Goal: Information Seeking & Learning: Learn about a topic

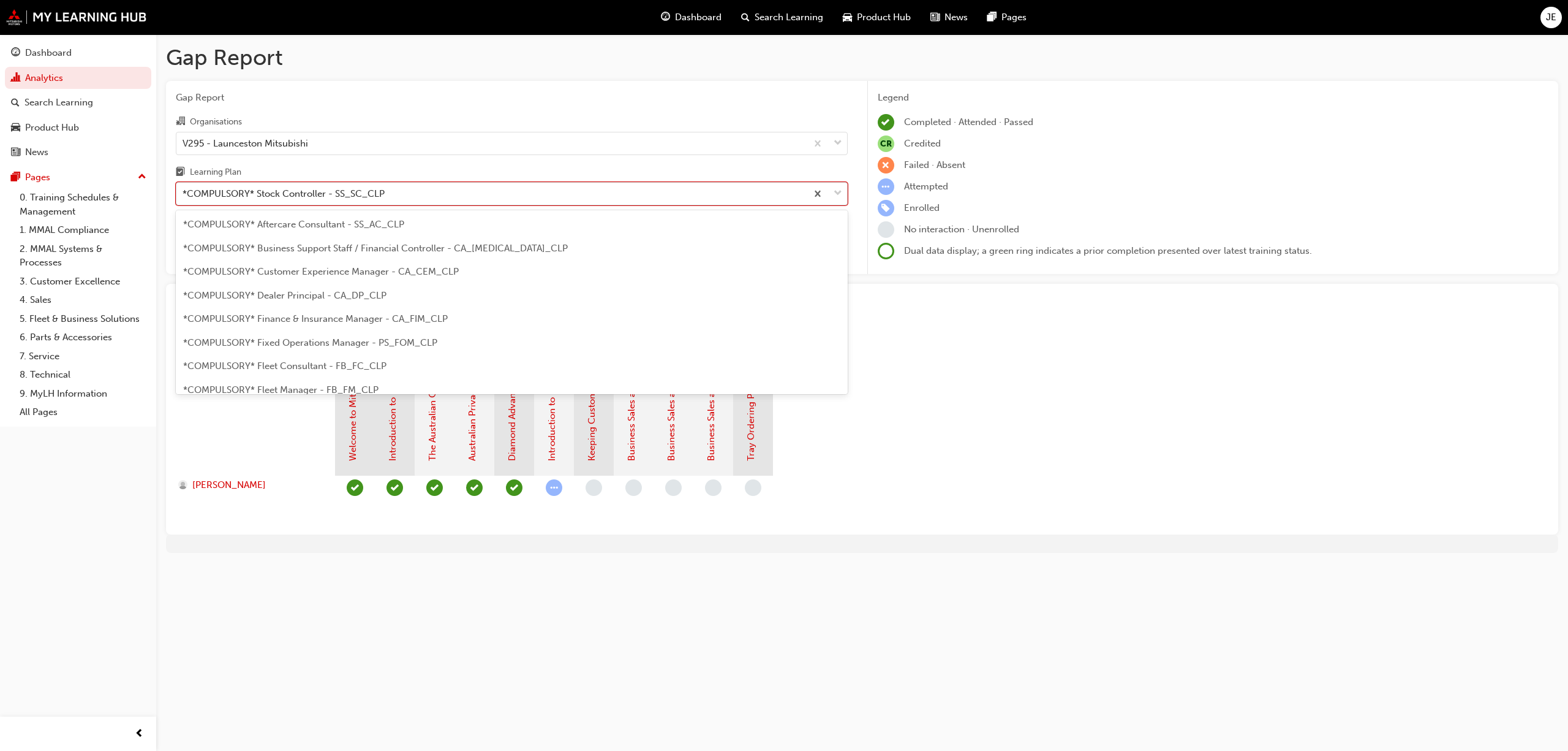
click at [838, 192] on span "down-icon" at bounding box center [837, 194] width 8 height 16
click at [184, 192] on input "Learning Plan option *COMPULSORY* Stock Controller - SS_SC_CLP, selected. optio…" at bounding box center [182, 193] width 1 height 10
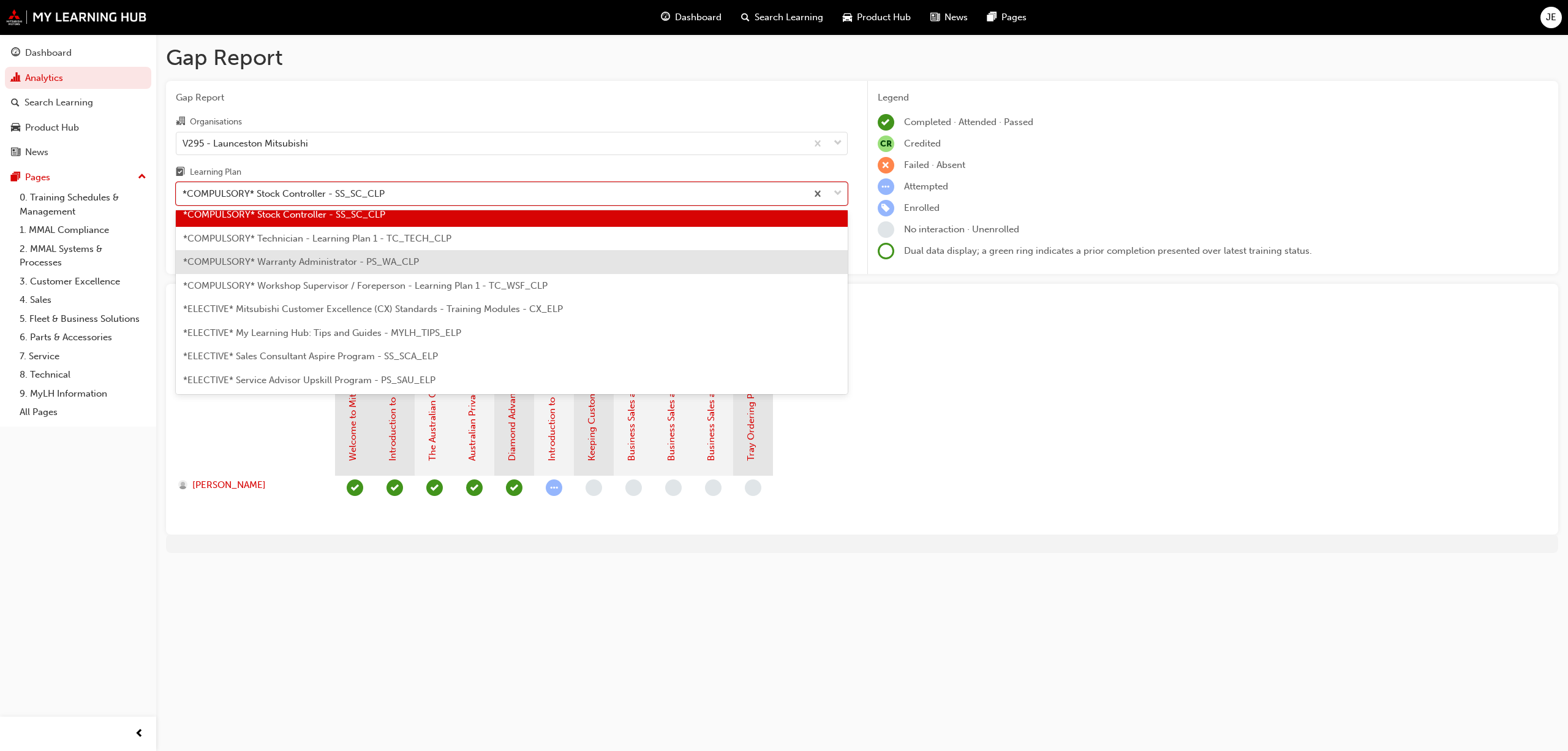
scroll to position [486, 0]
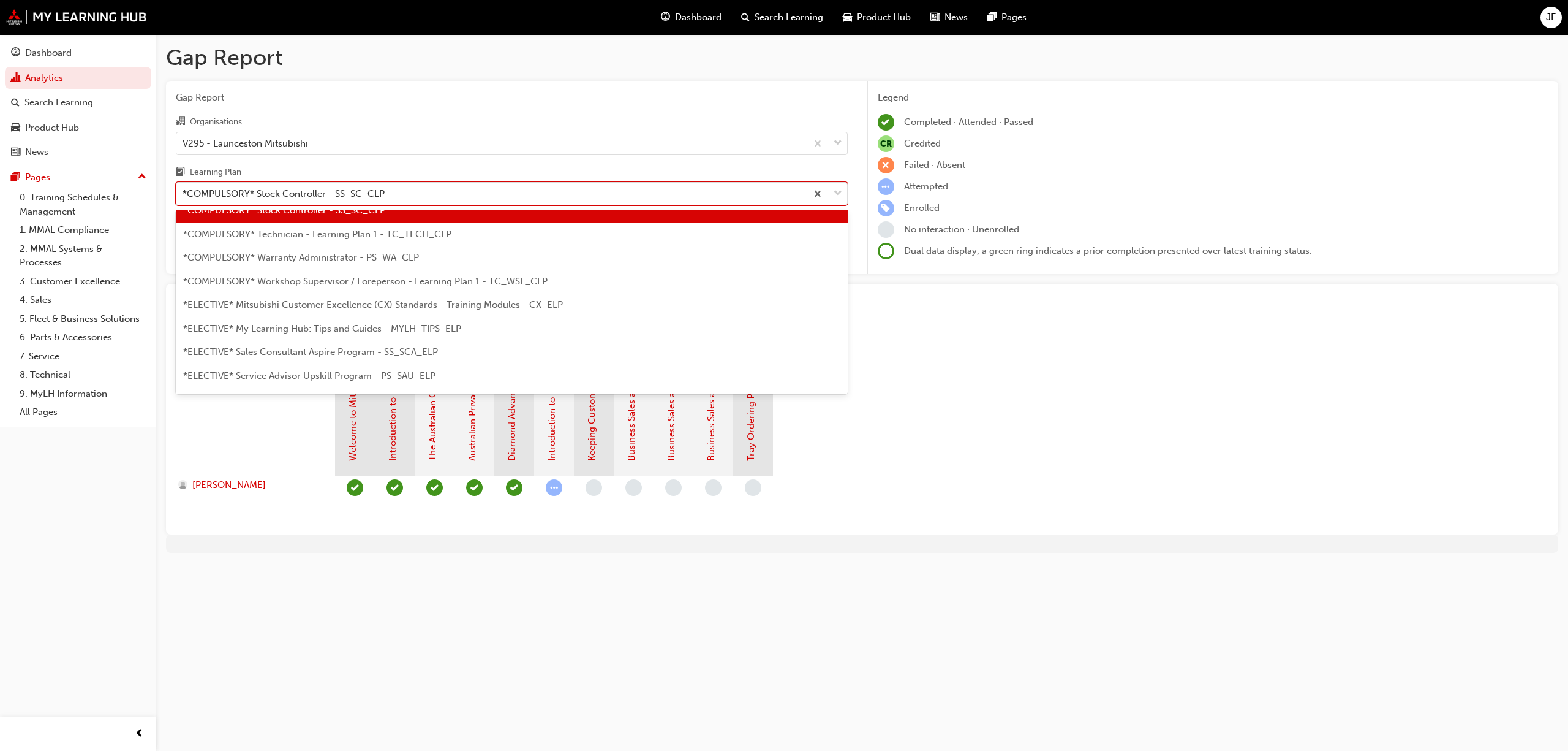
click at [411, 233] on span "*COMPULSORY* Technician - Learning Plan 1 - TC_TECH_CLP" at bounding box center [318, 234] width 269 height 11
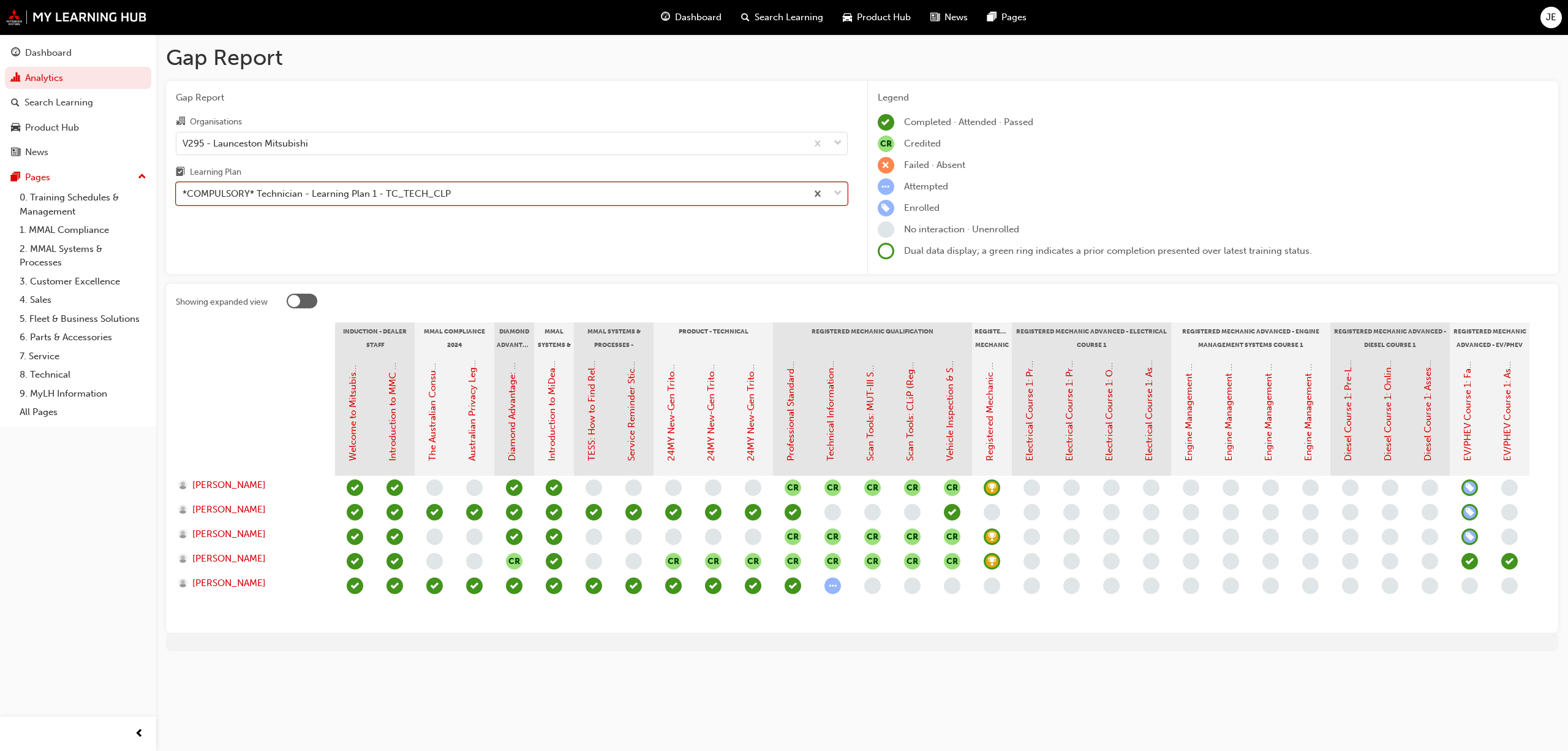
click at [841, 193] on span "down-icon" at bounding box center [837, 194] width 8 height 16
click at [184, 193] on input "Learning Plan option *COMPULSORY* Technician - Learning Plan 1 - TC_TECH_CLP, s…" at bounding box center [182, 193] width 1 height 10
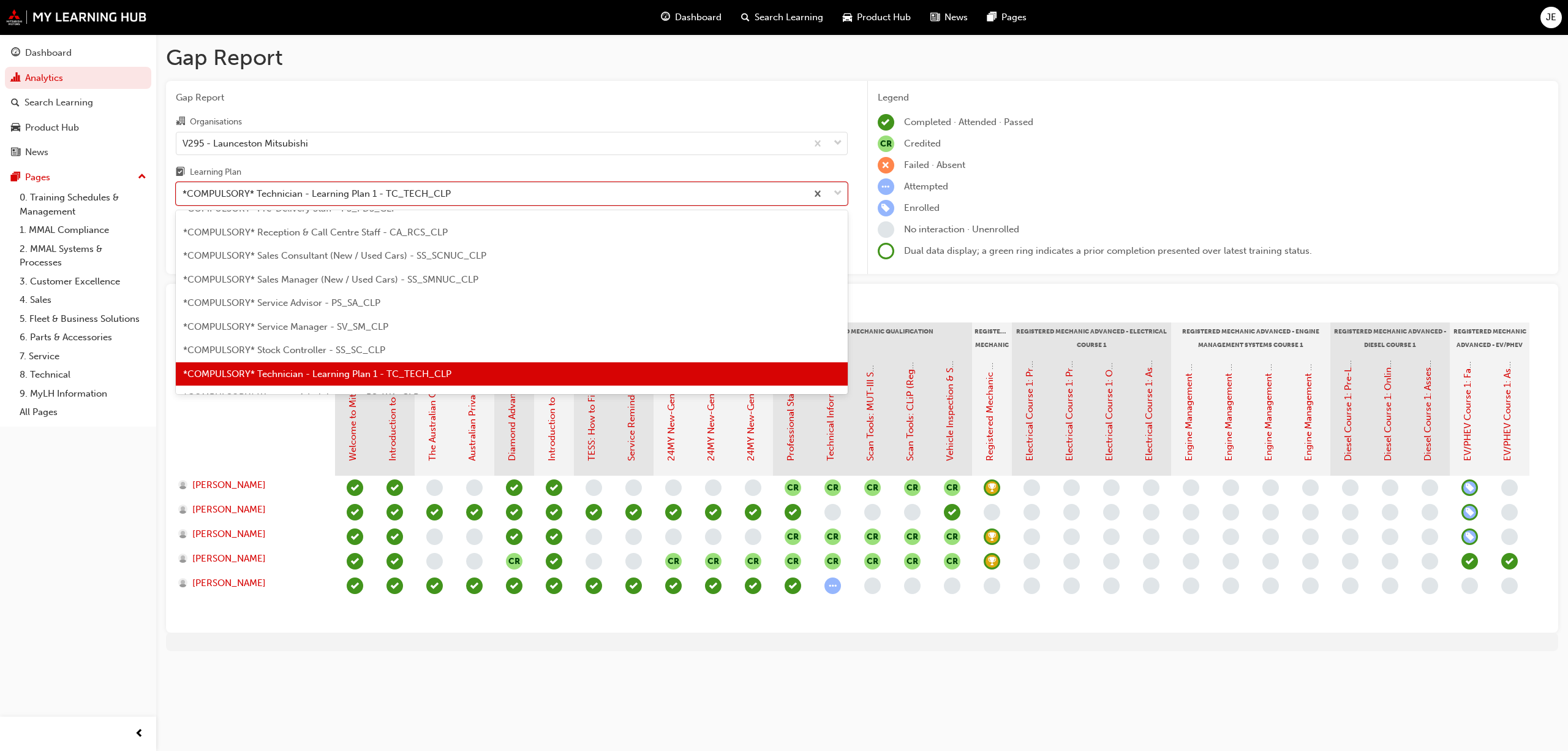
scroll to position [428, 0]
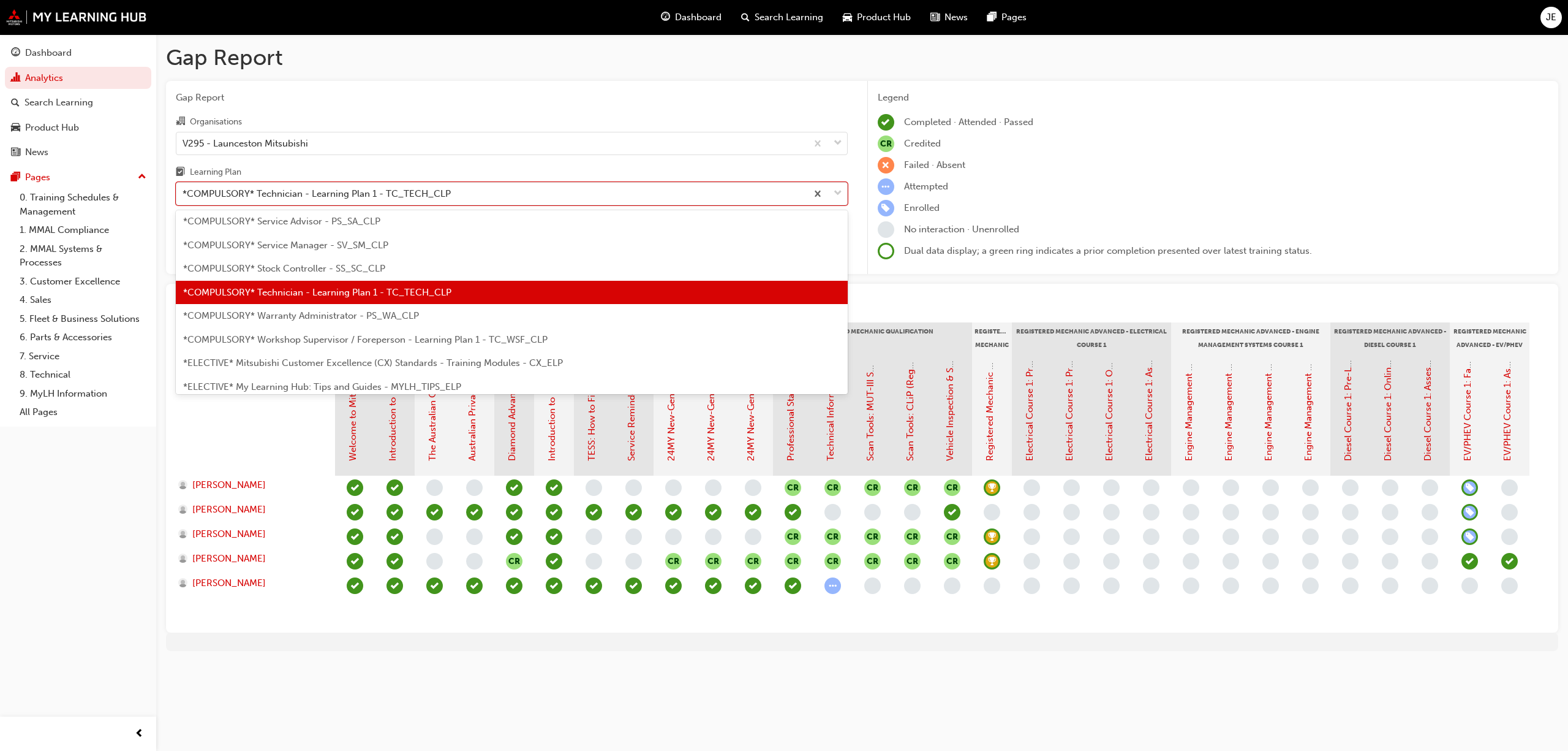
click at [378, 316] on span "*COMPULSORY* Warranty Administrator - PS_WA_CLP" at bounding box center [301, 316] width 236 height 11
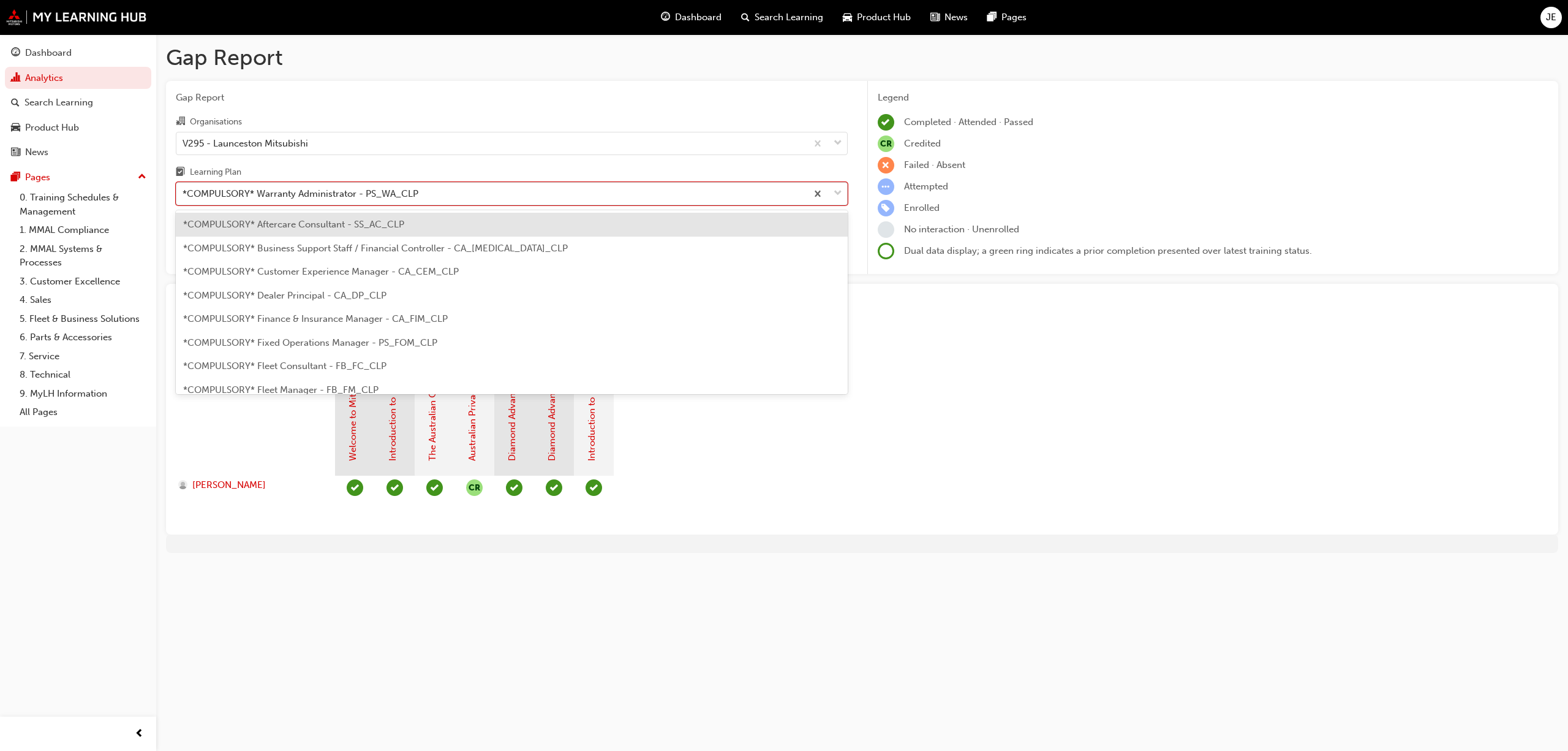
click at [839, 193] on span "down-icon" at bounding box center [837, 194] width 8 height 16
click at [184, 193] on input "Learning Plan option *COMPULSORY* Warranty Administrator - PS_WA_CLP, selected.…" at bounding box center [182, 193] width 1 height 10
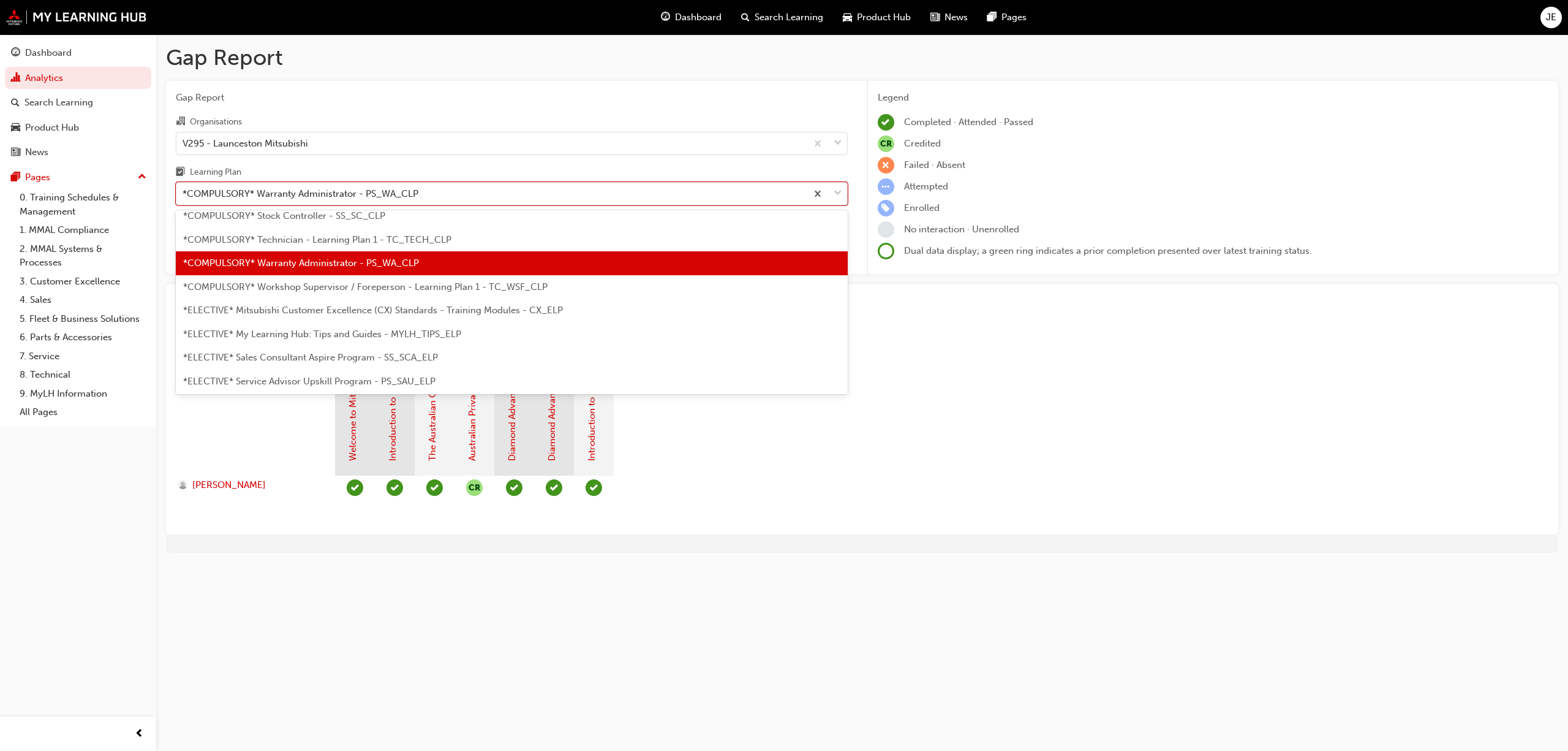
scroll to position [533, 0]
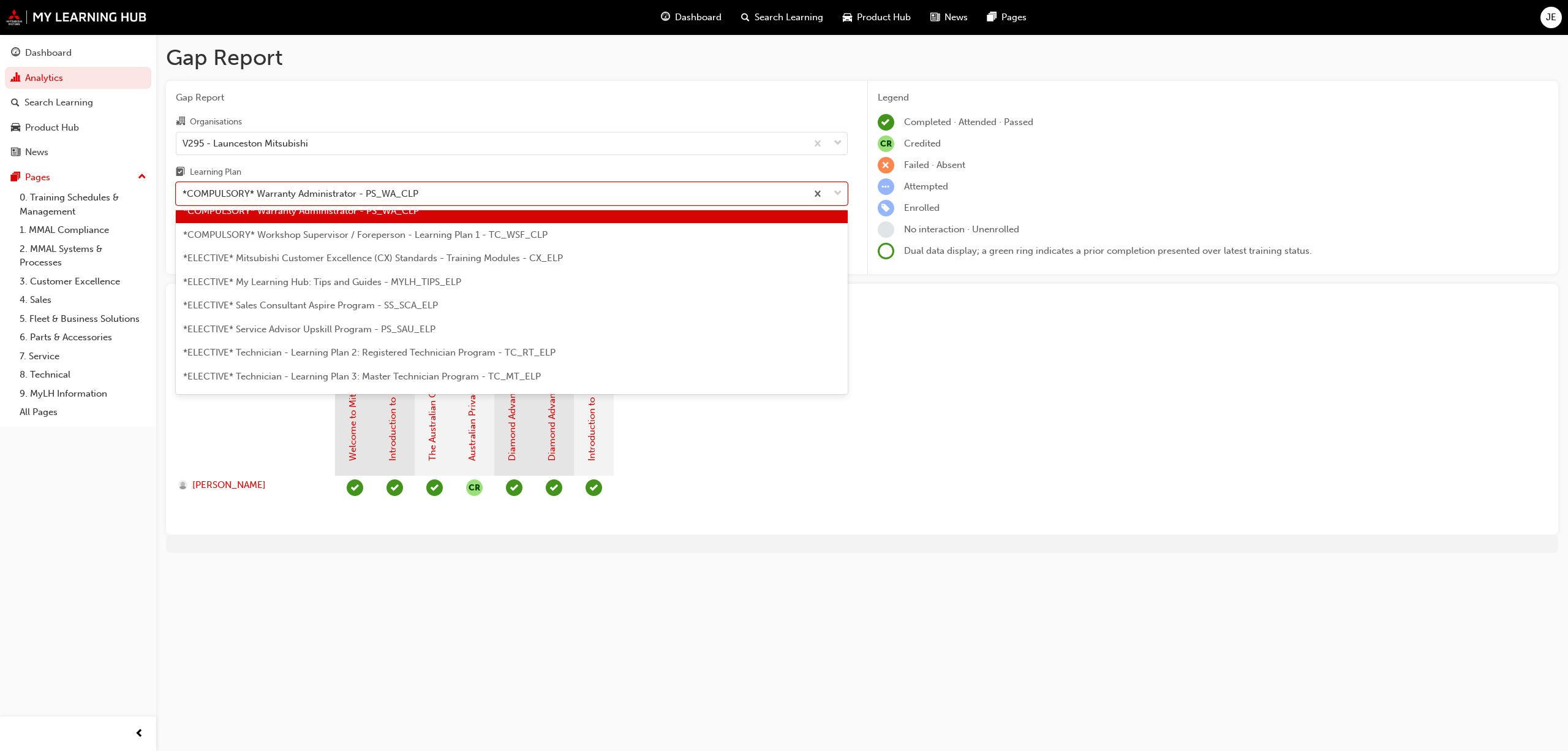
click at [453, 233] on span "*COMPULSORY* Workshop Supervisor / Foreperson - Learning Plan 1 - TC_WSF_CLP" at bounding box center [365, 235] width 365 height 11
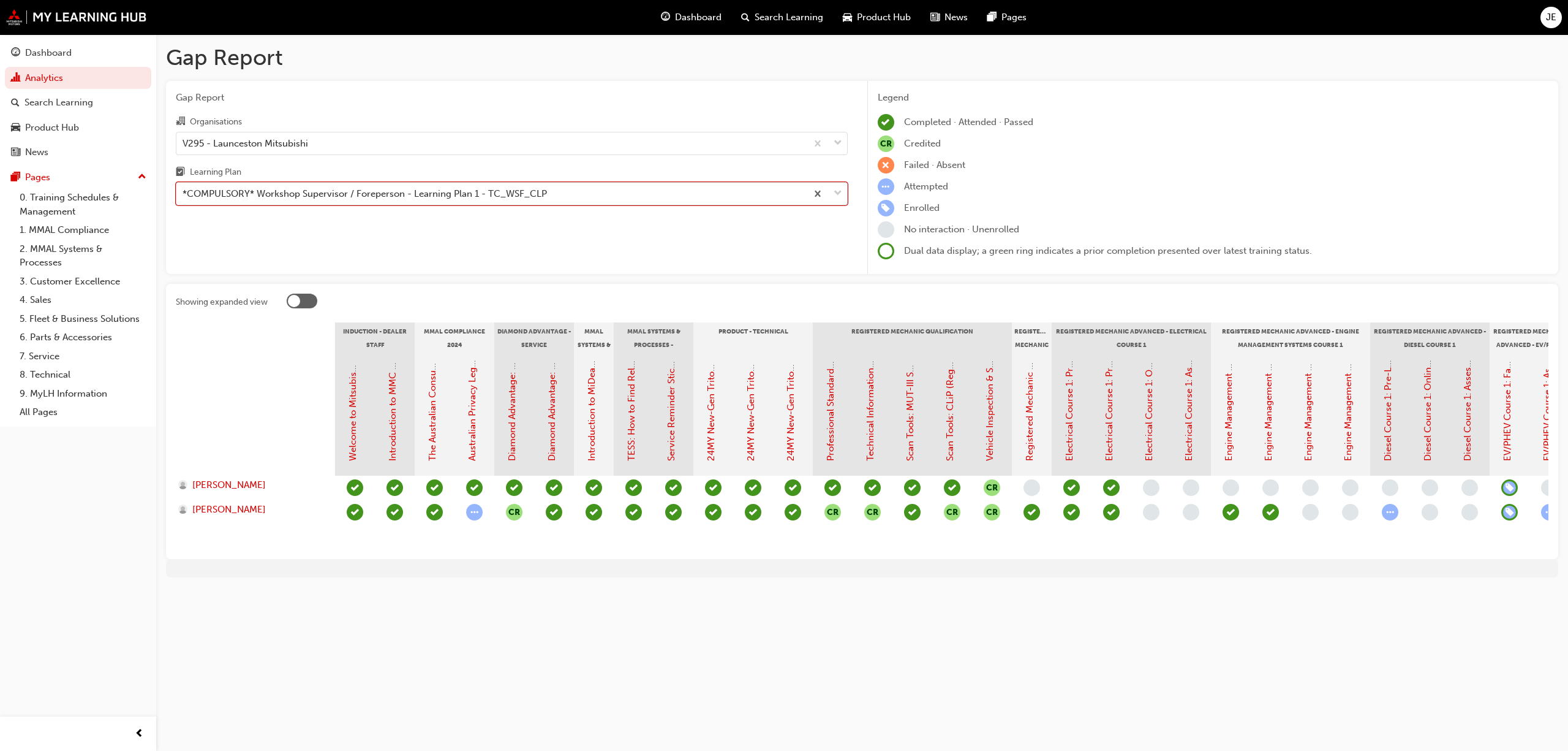
click at [839, 195] on span "down-icon" at bounding box center [837, 194] width 8 height 16
click at [184, 195] on input "Learning Plan option *COMPULSORY* Workshop Supervisor / Foreperson - Learning P…" at bounding box center [182, 193] width 1 height 10
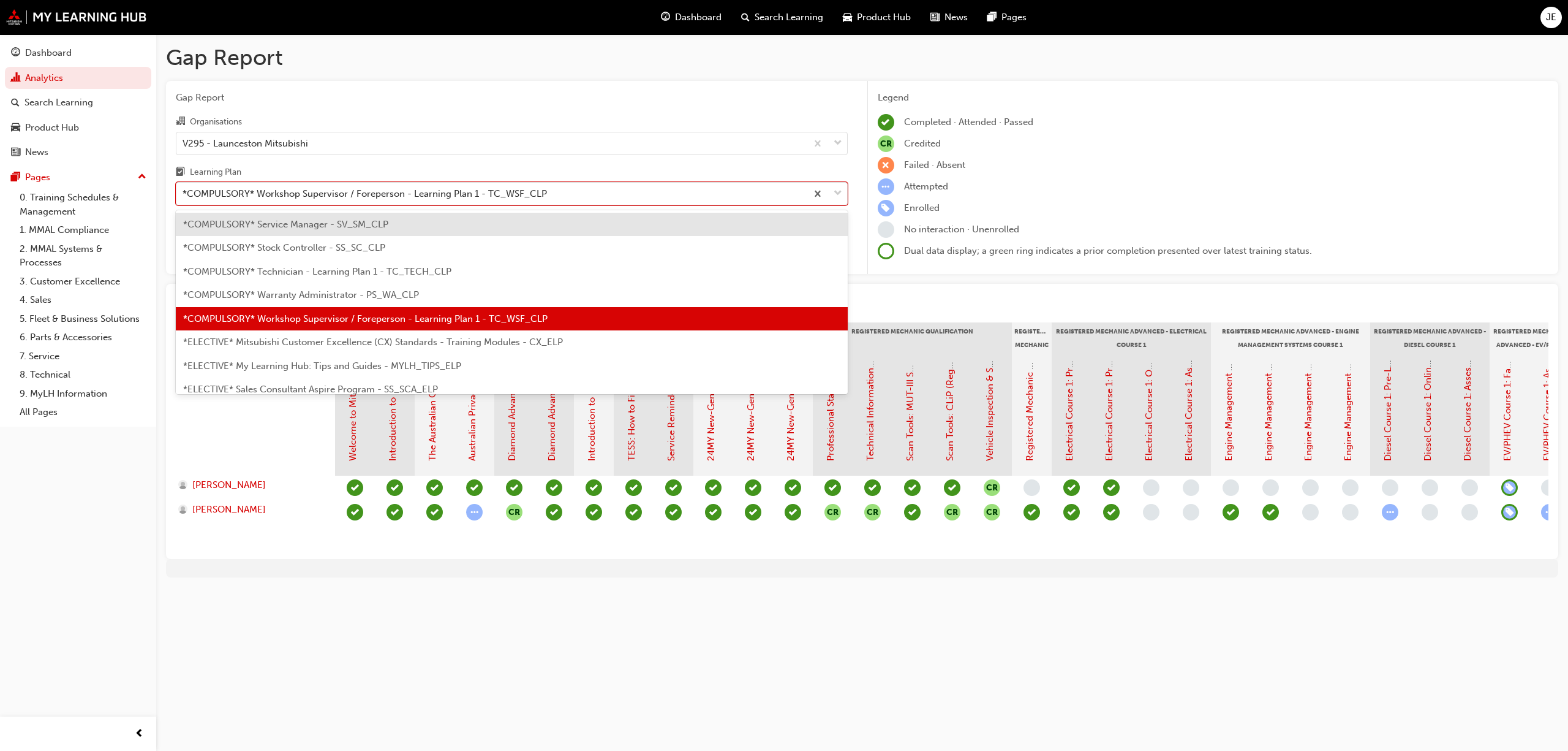
scroll to position [476, 0]
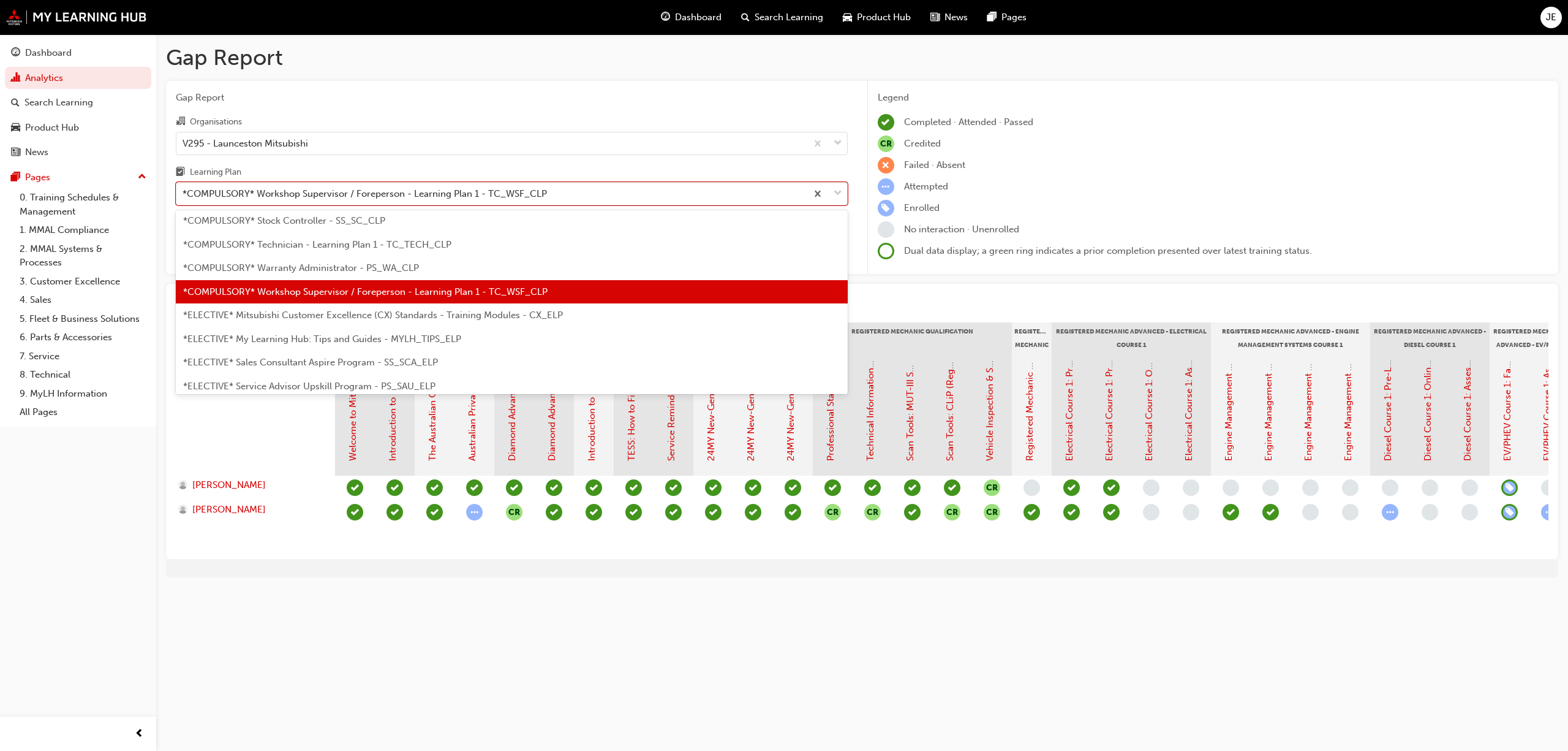
click at [425, 314] on span "*ELECTIVE* Mitsubishi Customer Excellence (CX) Standards - Training Modules - C…" at bounding box center [373, 315] width 380 height 11
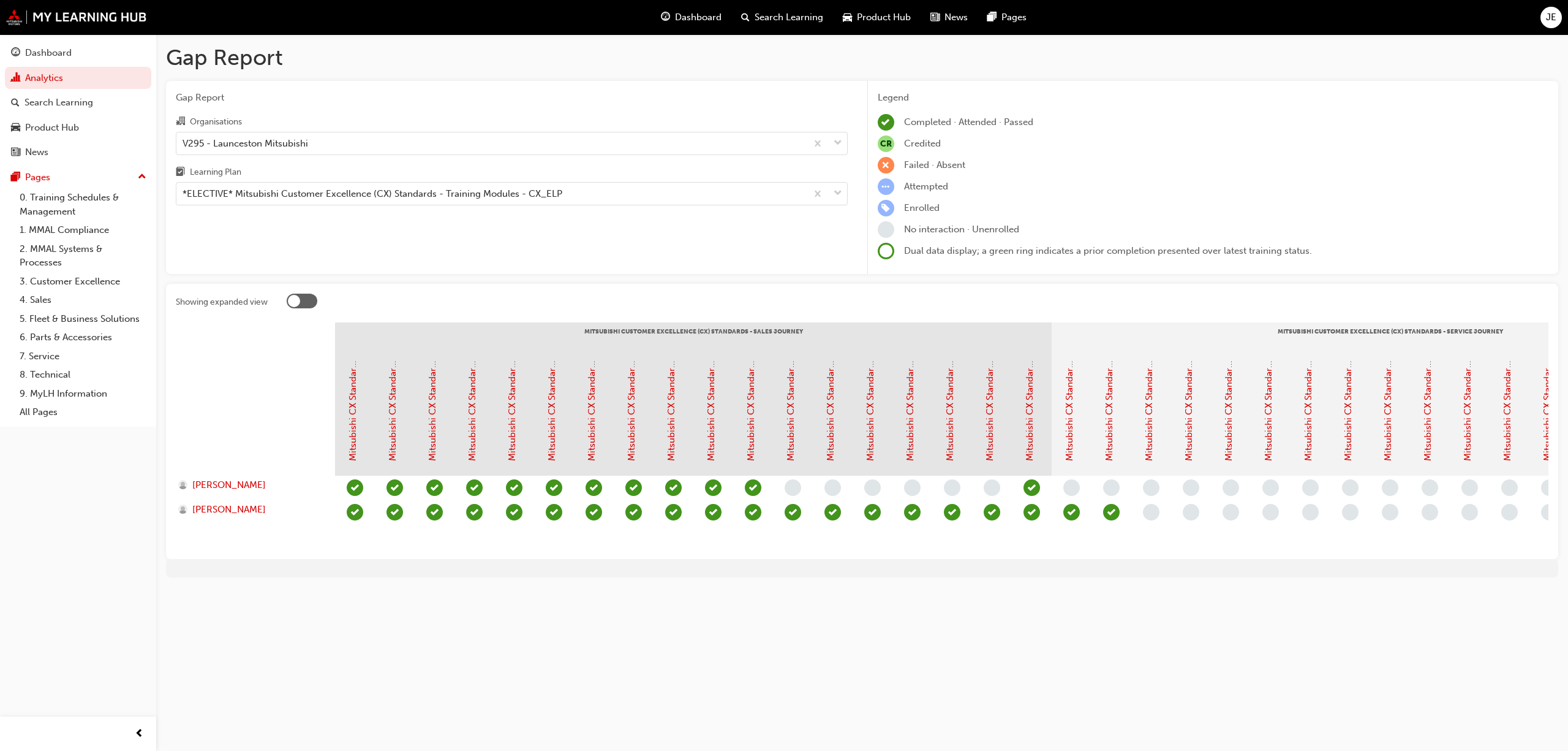
click at [298, 295] on div at bounding box center [293, 301] width 12 height 12
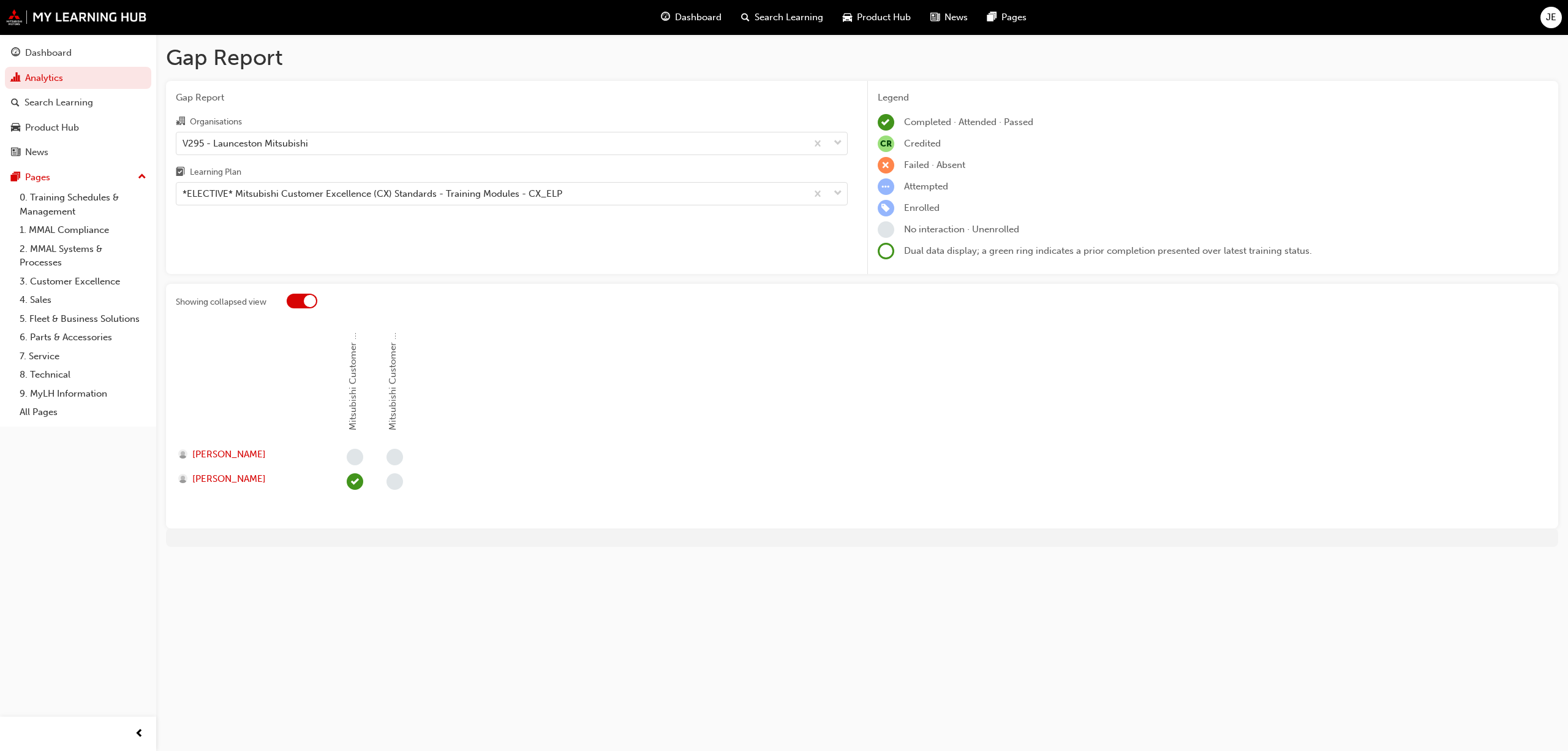
click at [298, 295] on div at bounding box center [302, 301] width 31 height 15
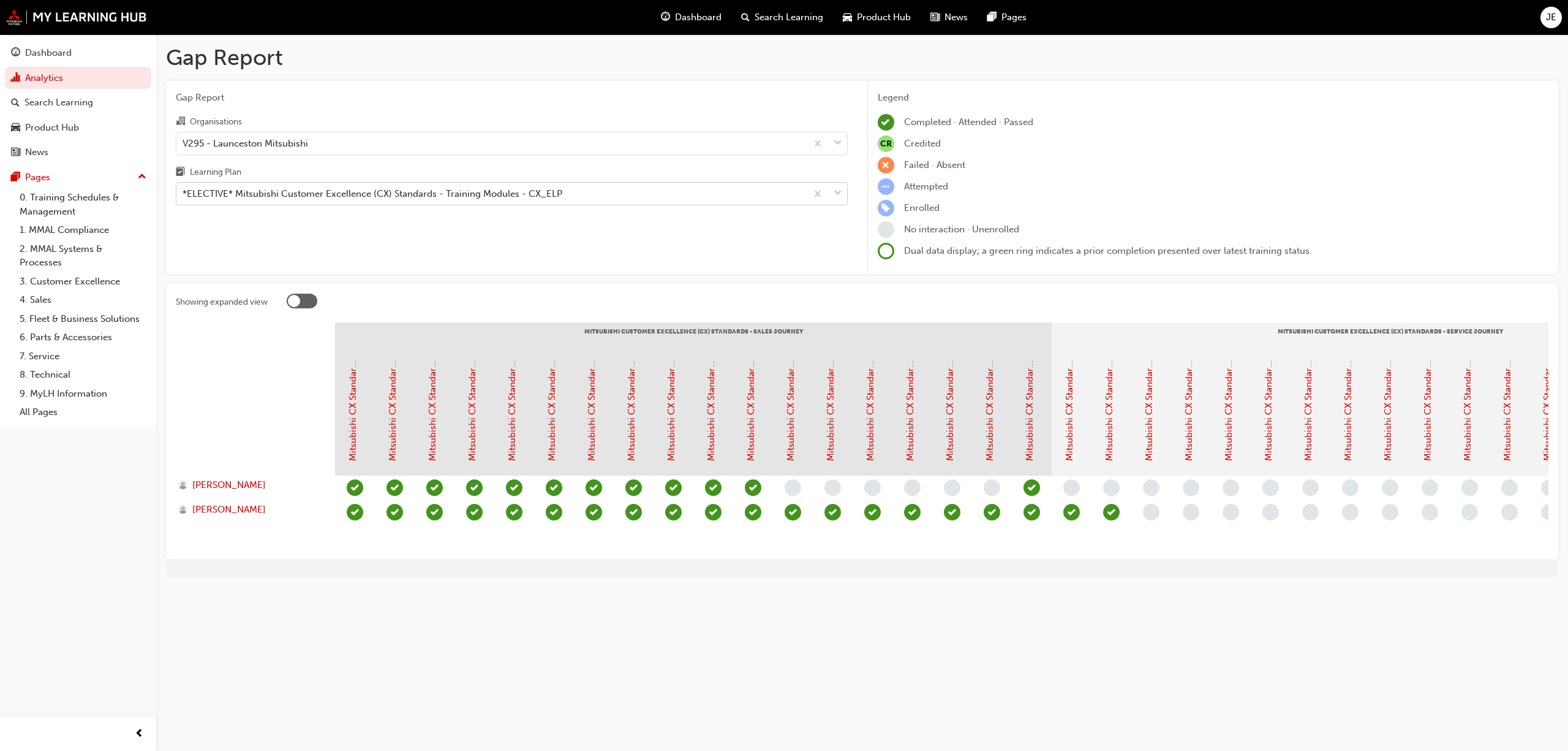
click at [836, 192] on span "down-icon" at bounding box center [837, 194] width 8 height 16
click at [184, 192] on input "Learning Plan *ELECTIVE* Mitsubishi Customer Excellence (CX) Standards - Traini…" at bounding box center [182, 193] width 1 height 10
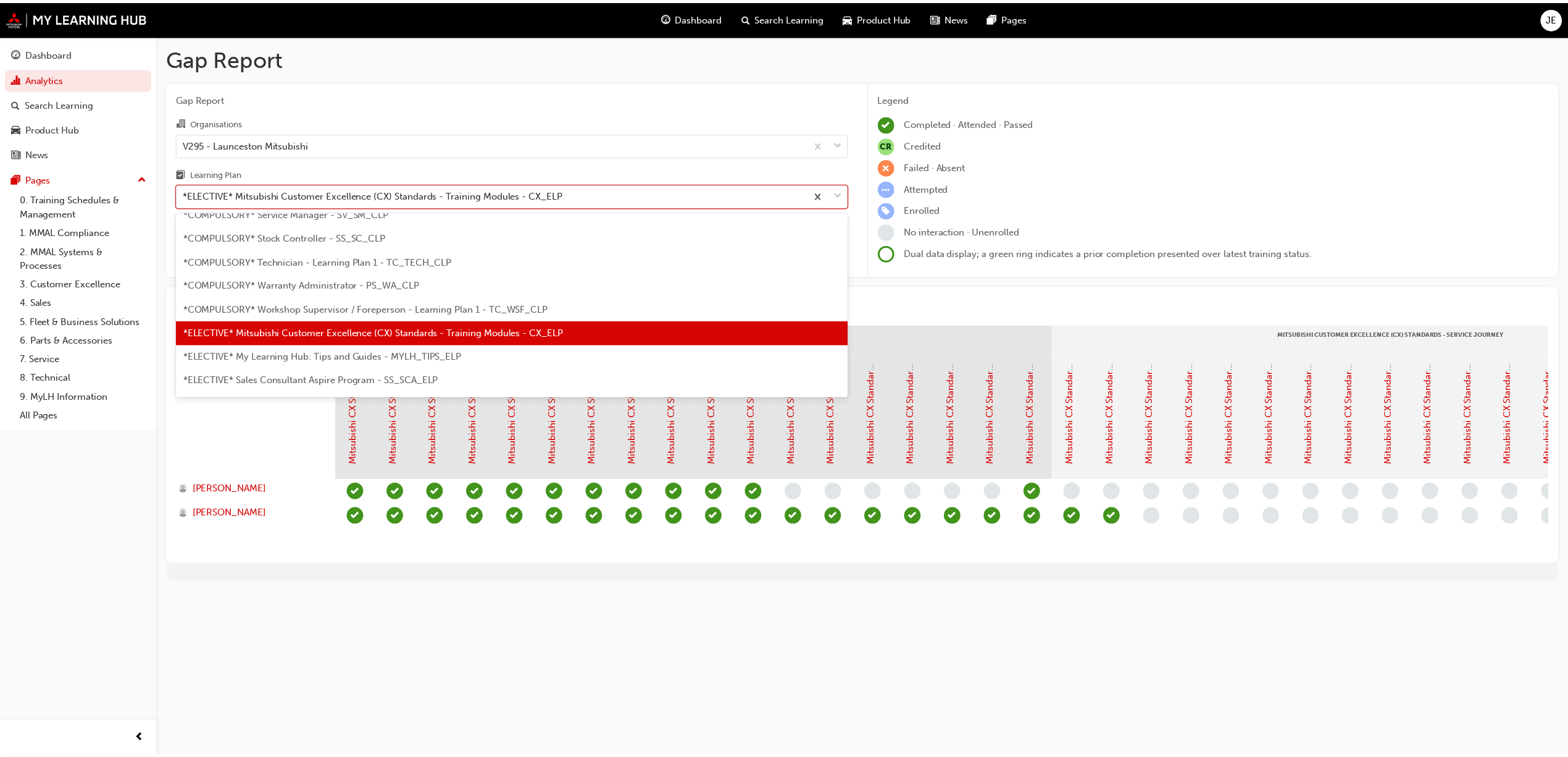
scroll to position [502, 0]
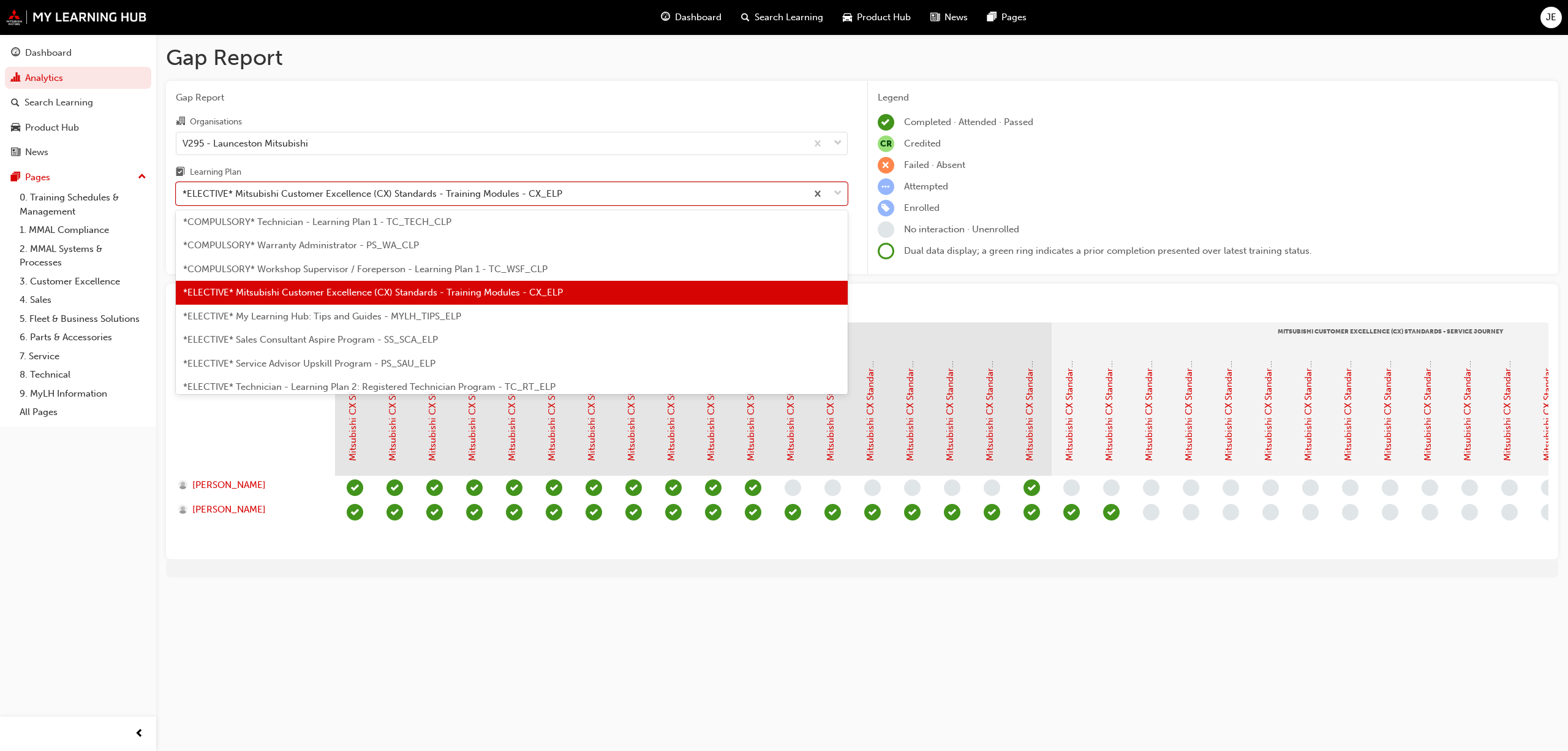
click at [393, 321] on span "*ELECTIVE* My Learning Hub: Tips and Guides - MYLH_TIPS_ELP" at bounding box center [322, 317] width 278 height 11
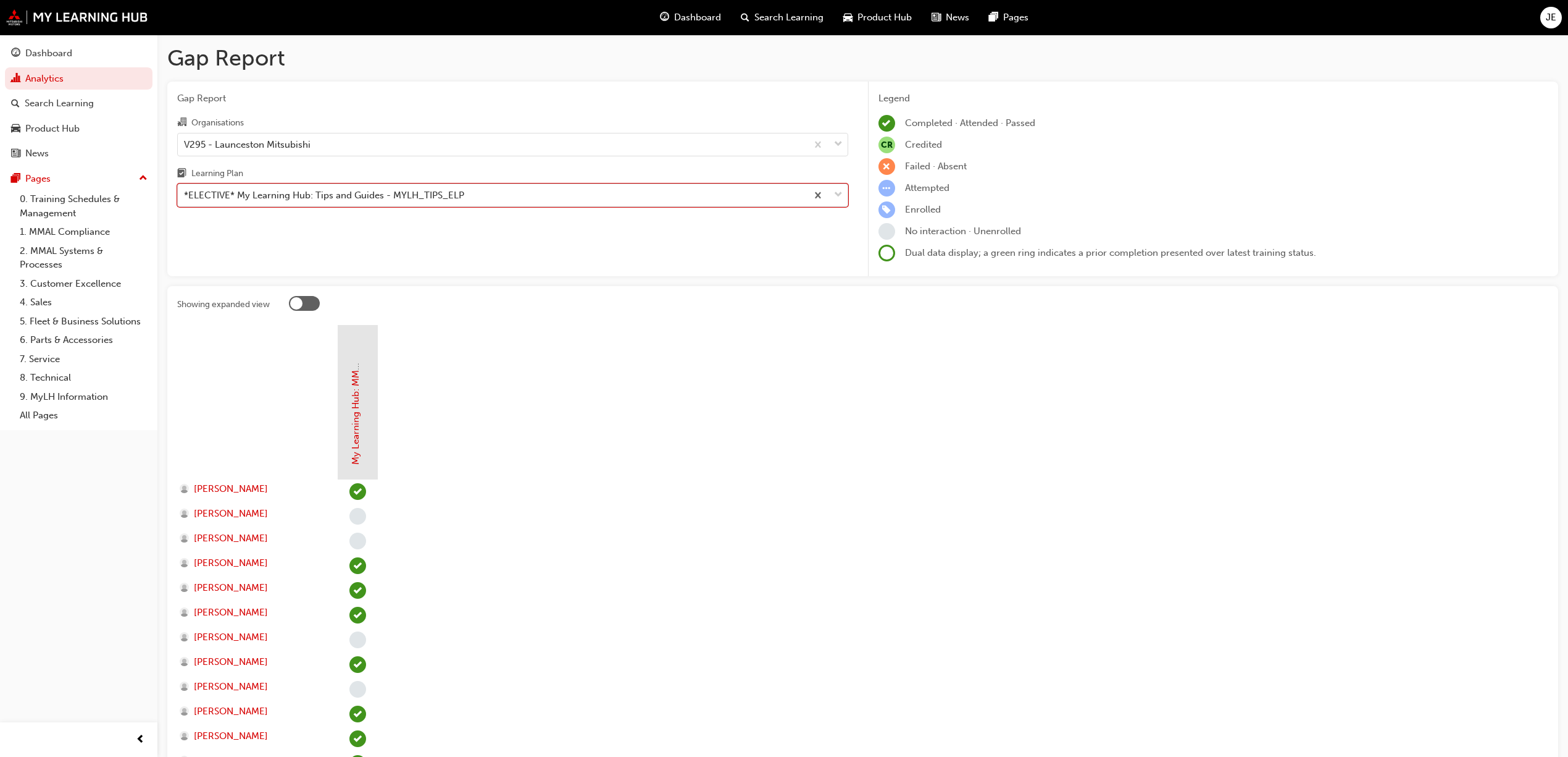
click at [844, 193] on div at bounding box center [827, 194] width 41 height 22
click at [186, 193] on input "Learning Plan option *ELECTIVE* My Learning Hub: Tips and Guides - MYLH_TIPS_EL…" at bounding box center [184, 194] width 1 height 10
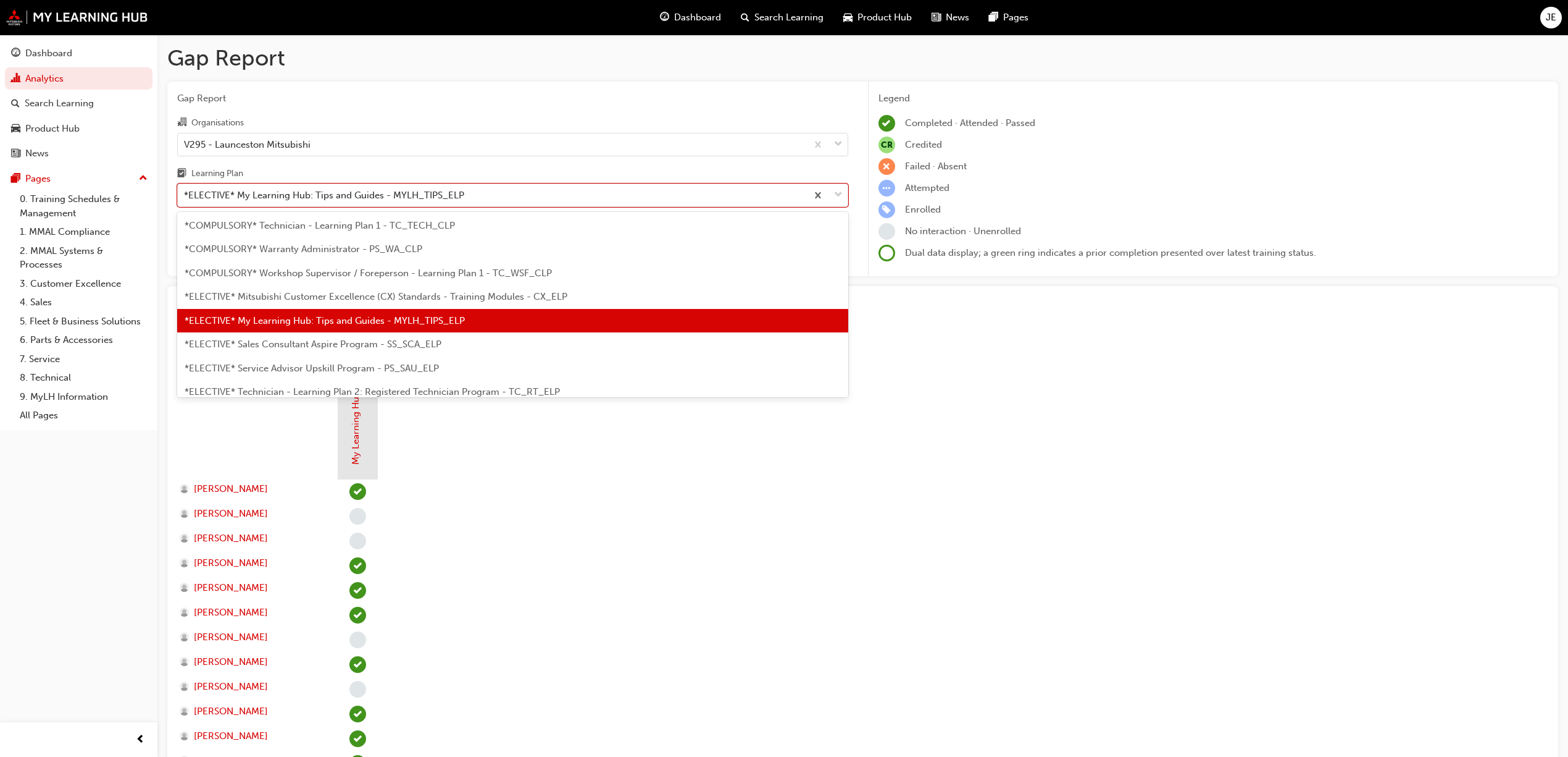
scroll to position [527, 0]
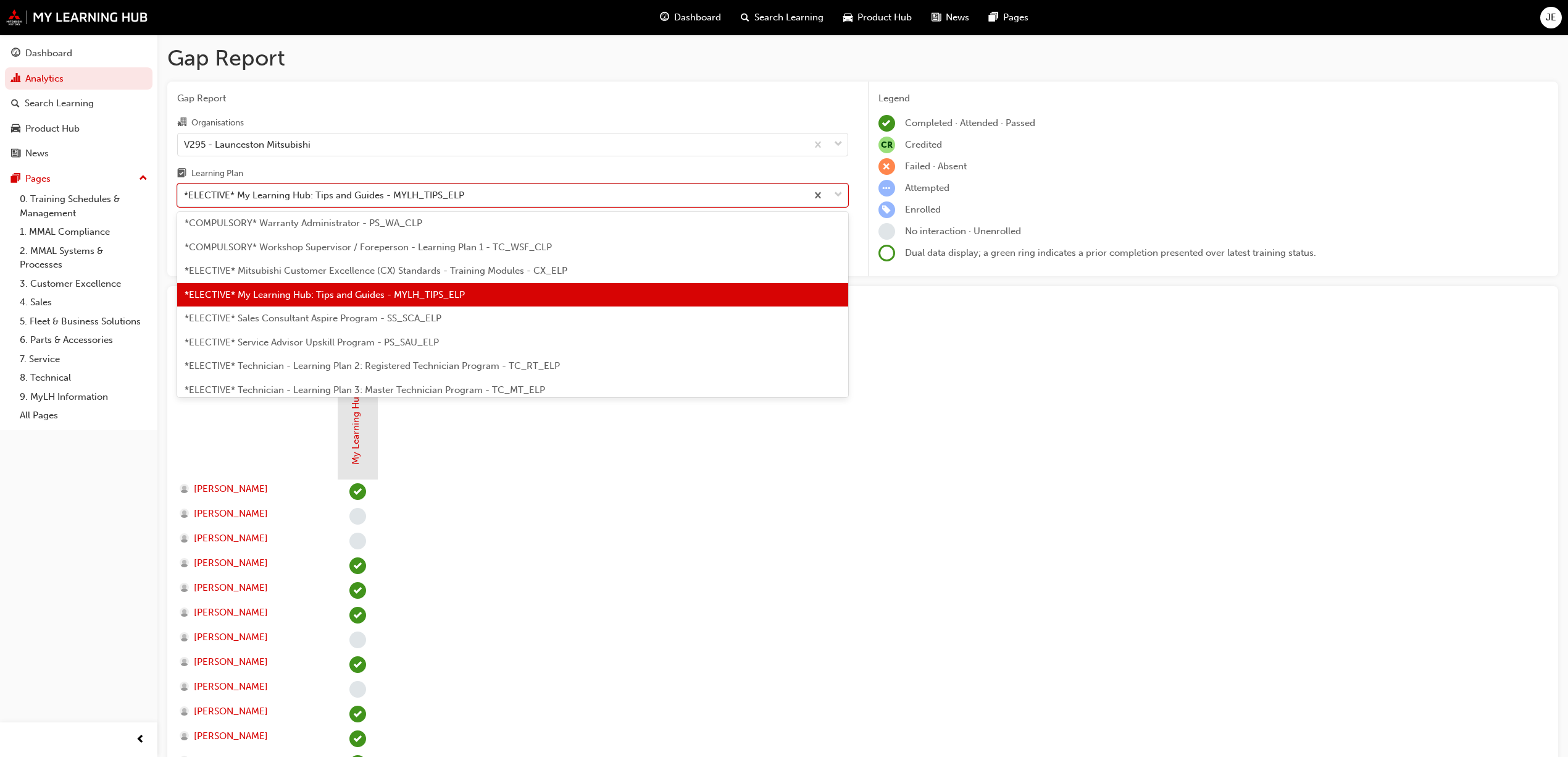
click at [377, 315] on span "*ELECTIVE* Sales Consultant Aspire Program - SS_SCA_ELP" at bounding box center [312, 318] width 257 height 11
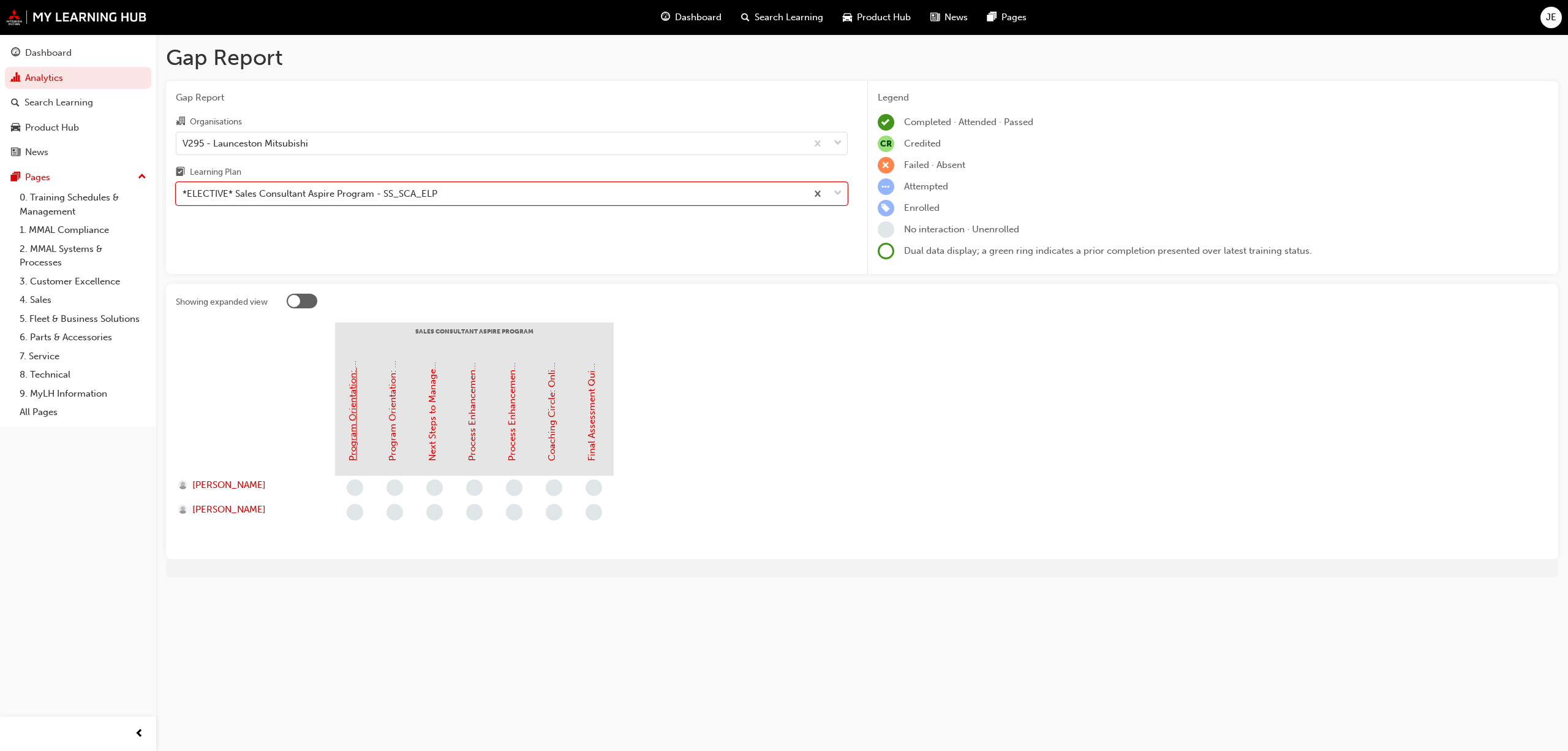
click at [350, 410] on link "Program Orientation: Online Instructor Led Training (Sales Consultant Aspire Pr…" at bounding box center [353, 276] width 11 height 368
click at [839, 194] on span "down-icon" at bounding box center [837, 194] width 8 height 16
click at [184, 194] on input "Learning Plan *ELECTIVE* Sales Consultant Aspire Program - SS_SCA_ELP" at bounding box center [182, 193] width 1 height 10
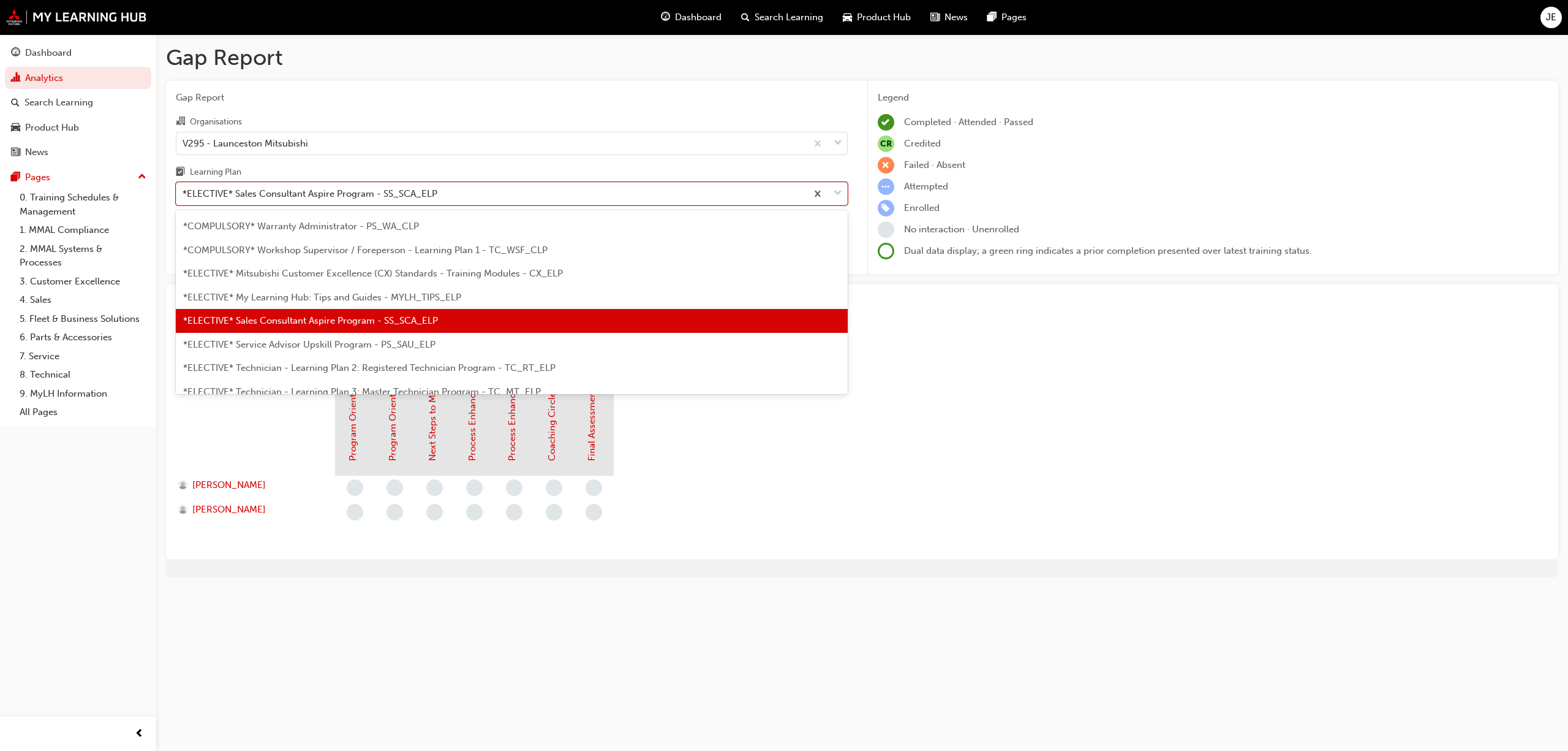
scroll to position [545, 0]
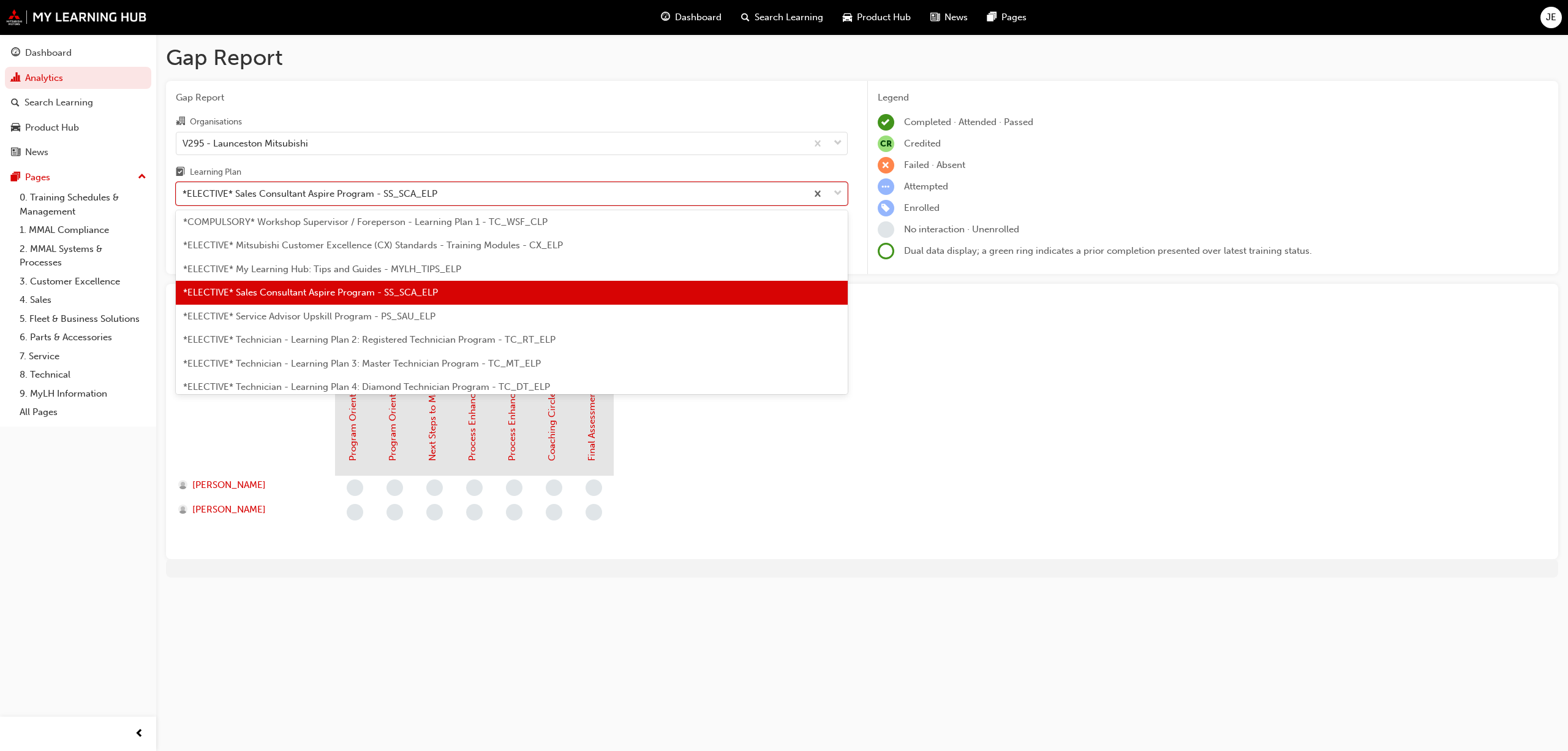
click at [402, 316] on span "*ELECTIVE* Service Advisor Upskill Program - PS_SAU_ELP" at bounding box center [309, 317] width 253 height 11
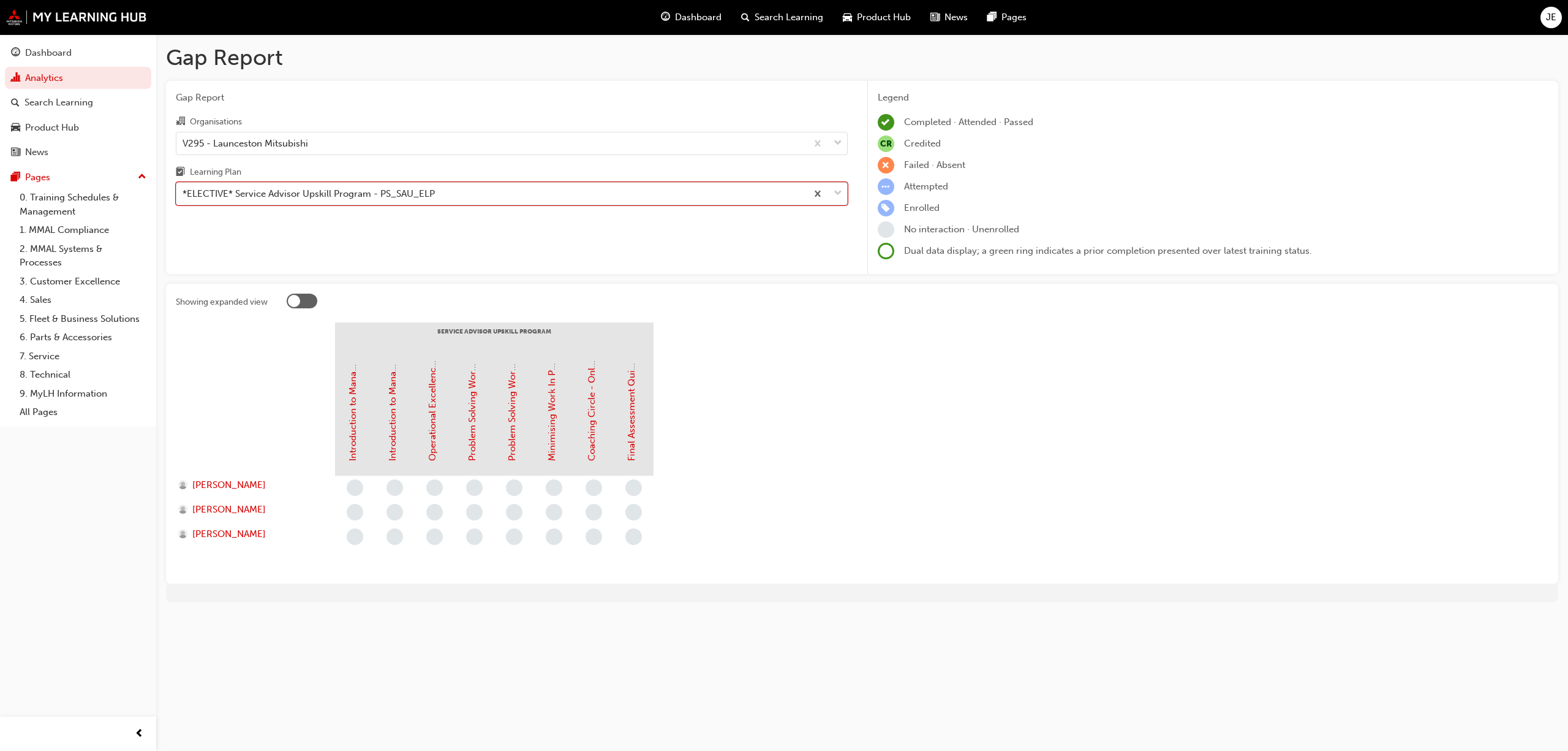
click at [839, 191] on span "down-icon" at bounding box center [837, 194] width 8 height 16
click at [184, 191] on input "Learning Plan option *ELECTIVE* Service Advisor Upskill Program - PS_SAU_ELP, s…" at bounding box center [182, 193] width 1 height 10
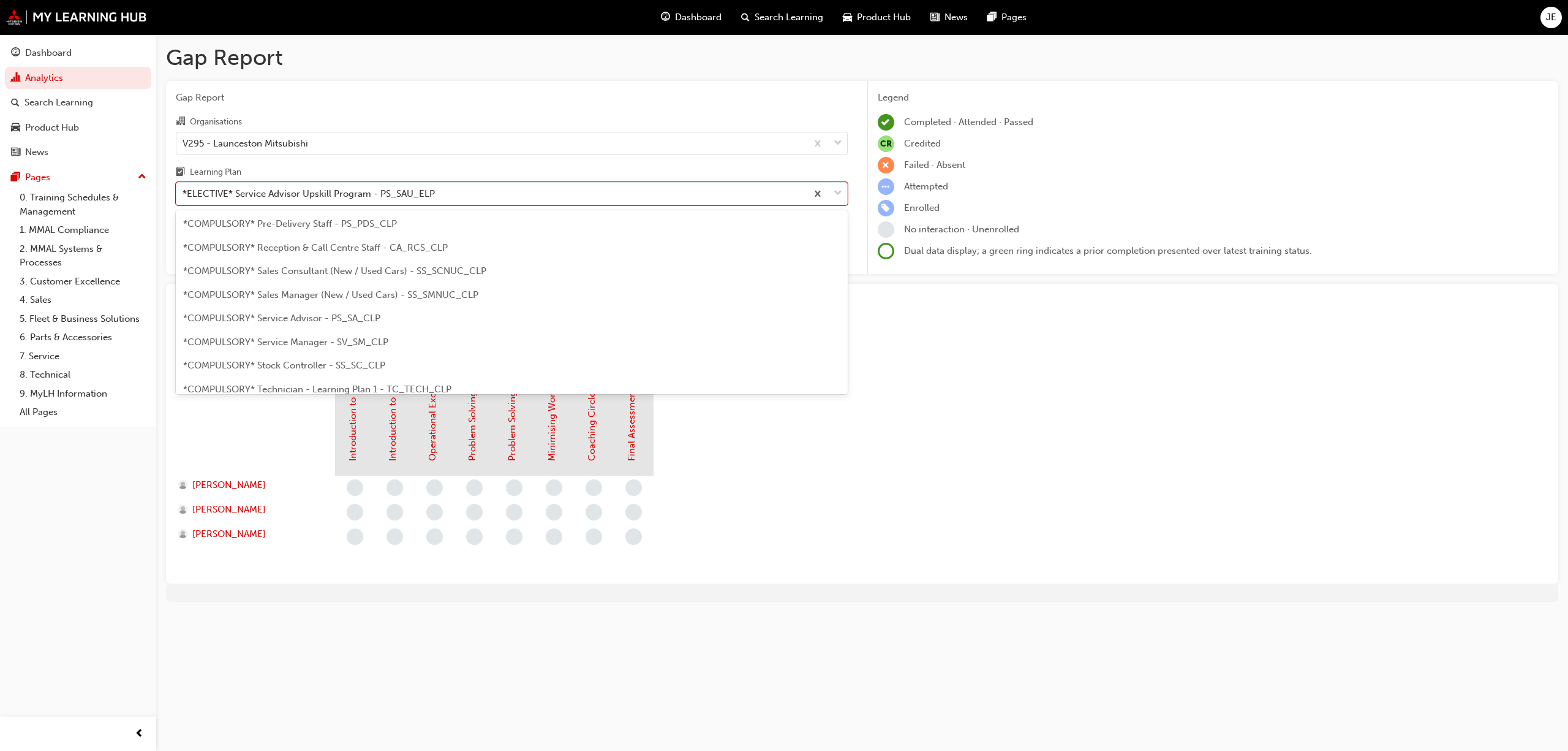
scroll to position [109, 0]
